Goal: Obtain resource: Download file/media

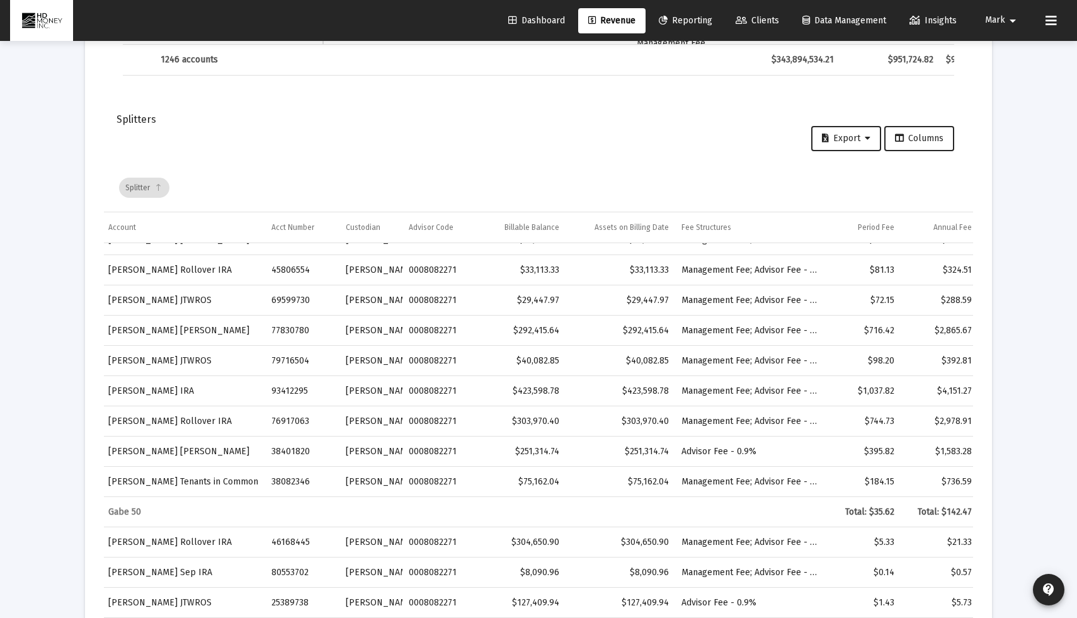
scroll to position [1107, 4]
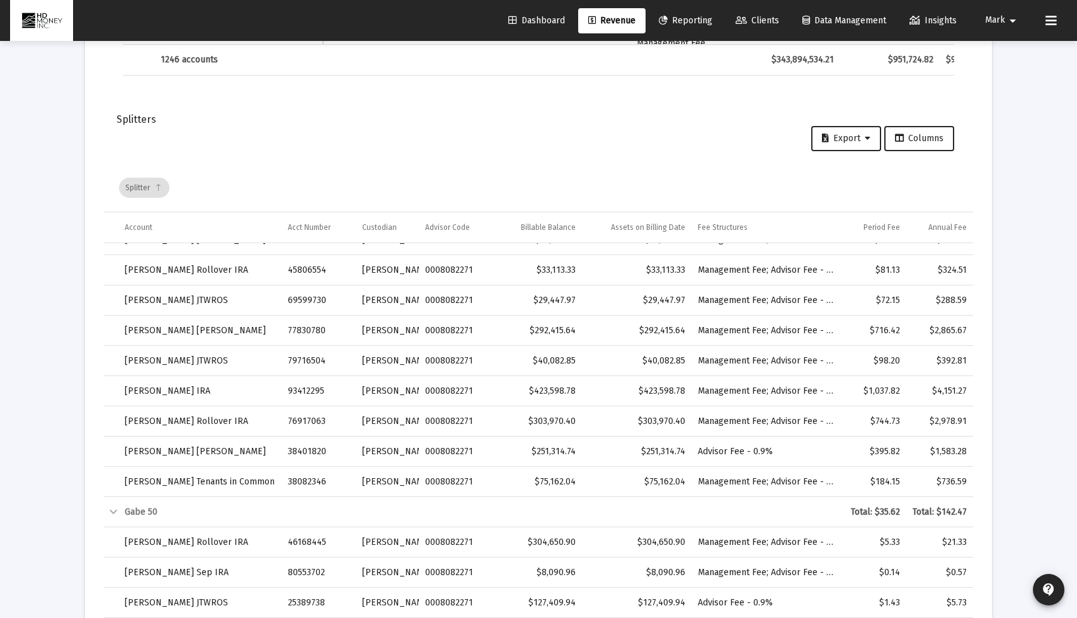
click at [521, 13] on link "Dashboard" at bounding box center [536, 20] width 77 height 25
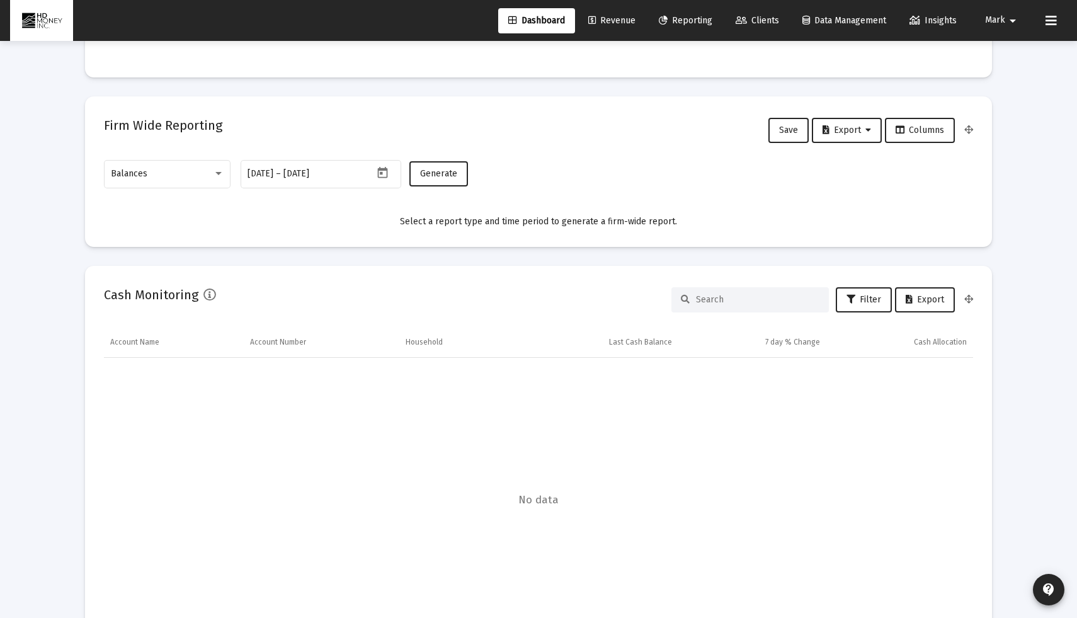
click at [677, 11] on link "Reporting" at bounding box center [686, 20] width 74 height 25
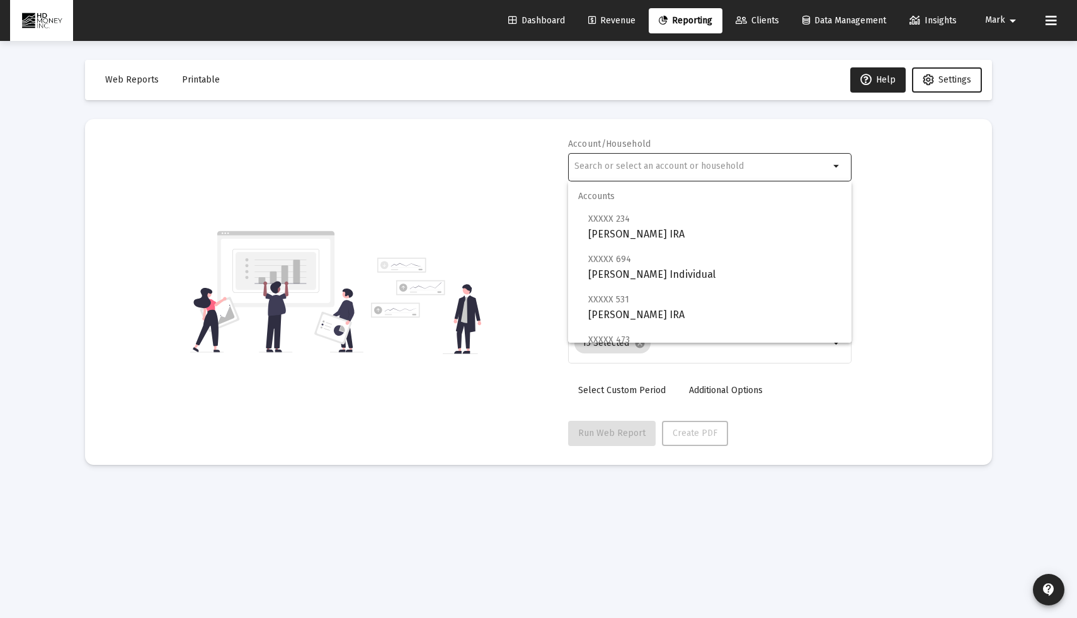
click at [663, 161] on input "text" at bounding box center [702, 166] width 255 height 10
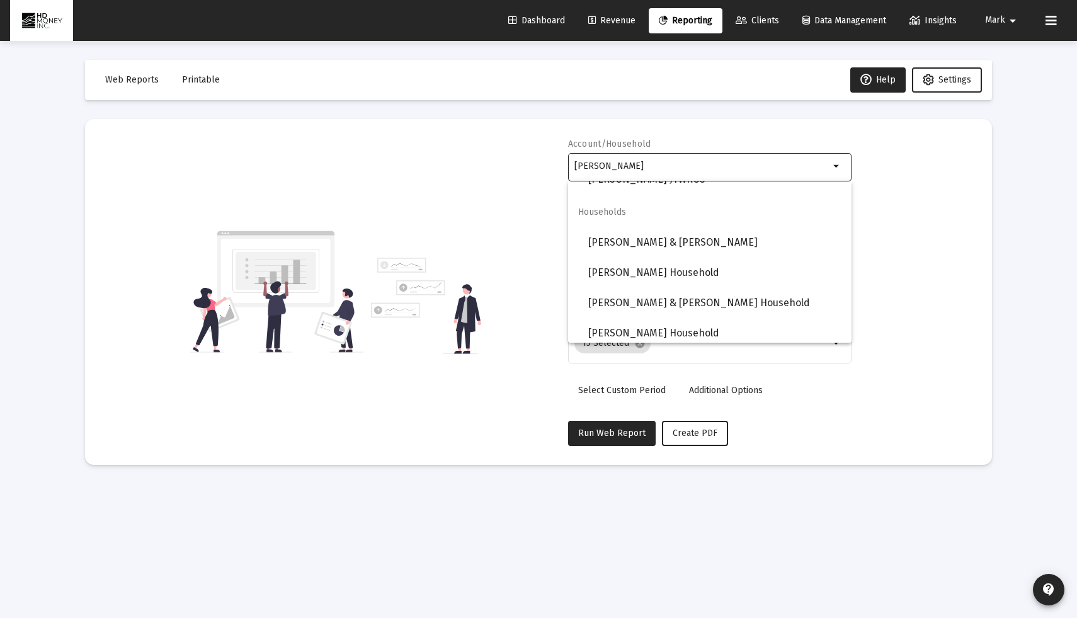
scroll to position [692, 0]
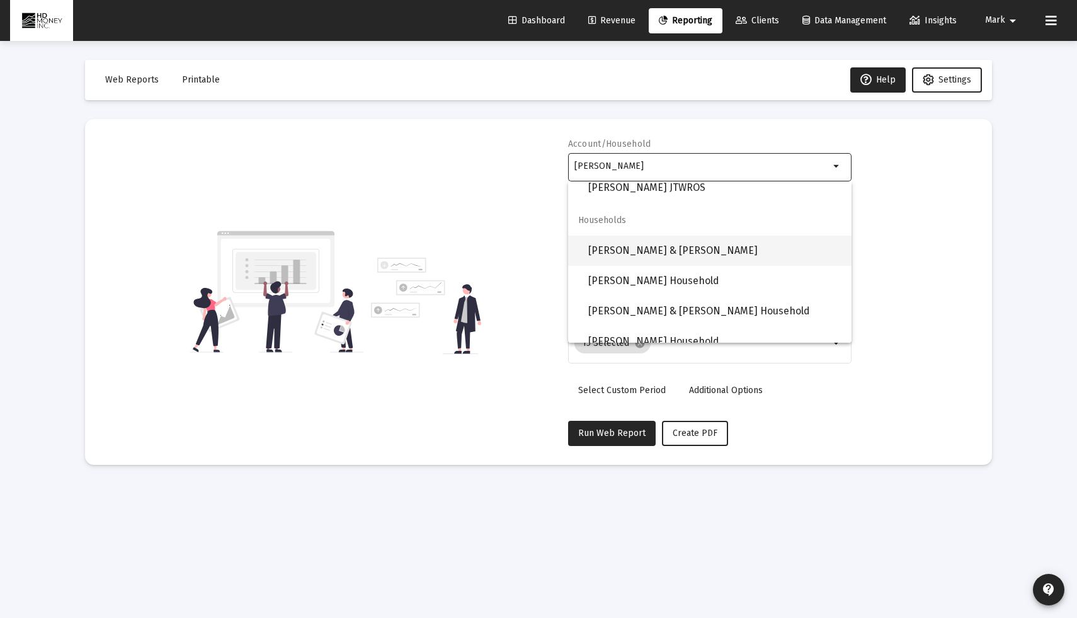
click at [639, 250] on span "[PERSON_NAME] & [PERSON_NAME]" at bounding box center [714, 251] width 253 height 30
type input "[PERSON_NAME] & [PERSON_NAME]"
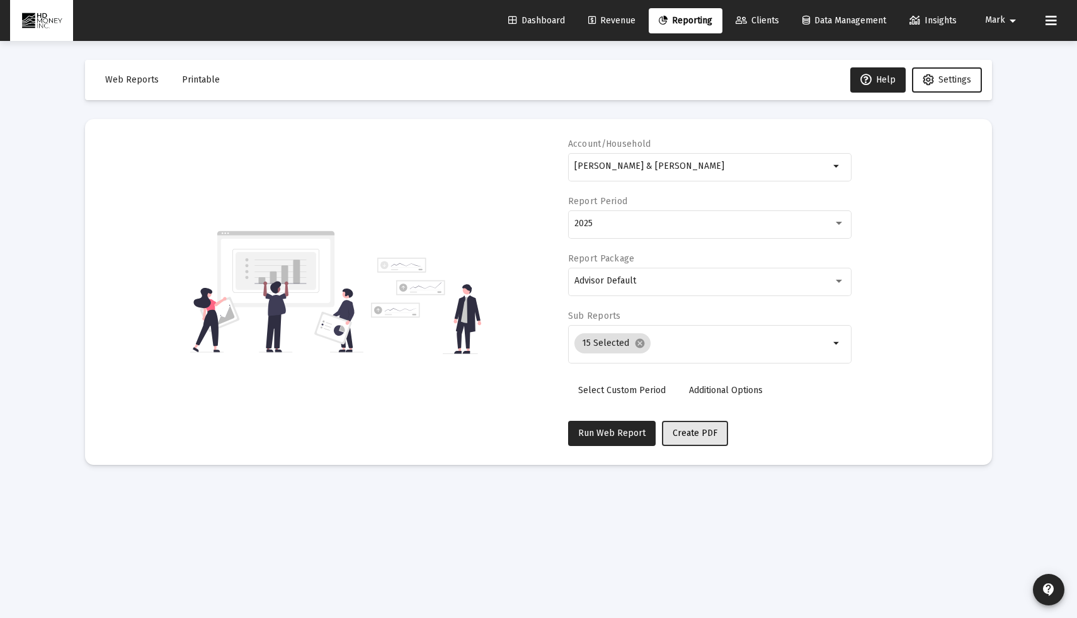
click at [685, 438] on button "Create PDF" at bounding box center [695, 433] width 66 height 25
click at [202, 75] on span "Printable" at bounding box center [201, 79] width 38 height 11
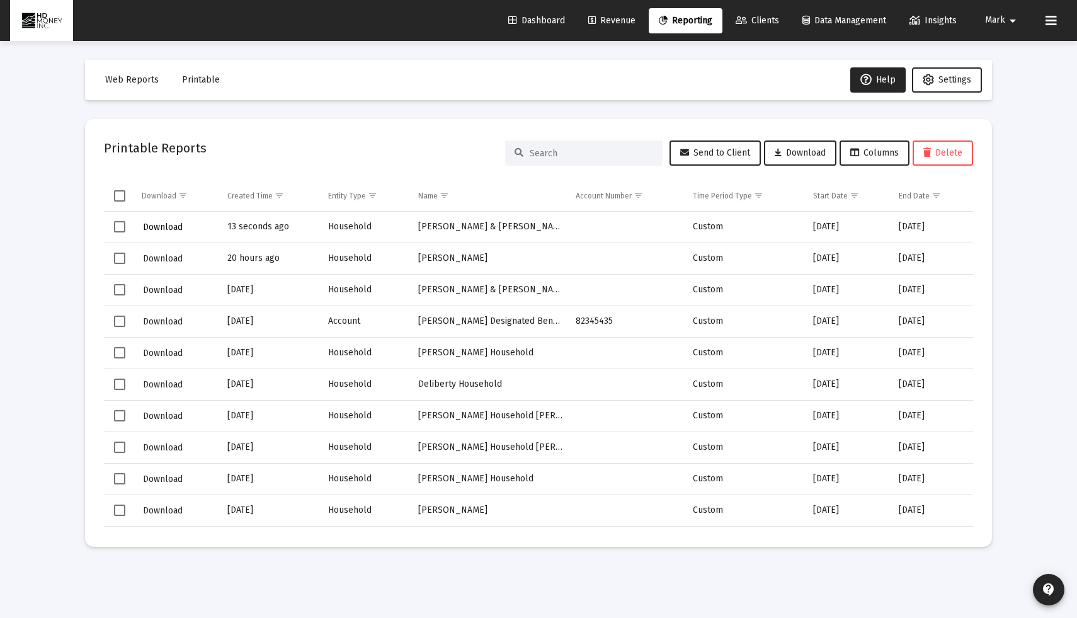
click at [163, 226] on span "Download" at bounding box center [163, 227] width 40 height 11
